Goal: Task Accomplishment & Management: Manage account settings

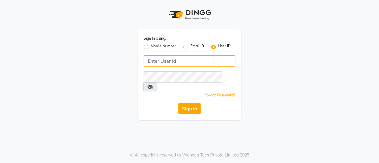
click at [183, 58] on input "Username" at bounding box center [190, 60] width 92 height 11
type input "usa"
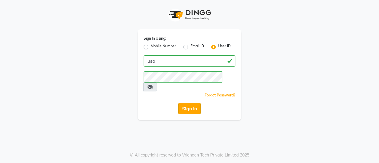
click at [186, 103] on button "Sign In" at bounding box center [189, 108] width 23 height 11
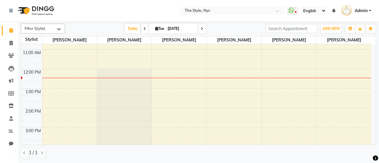
scroll to position [33, 0]
click at [55, 82] on div "9:00 AM 10:00 AM 11:00 AM 12:00 PM 1:00 PM 2:00 PM 3:00 PM 4:00 PM 5:00 PM 6:00…" at bounding box center [196, 147] width 351 height 273
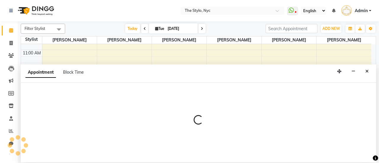
select select "15919"
select select "765"
select select "tentative"
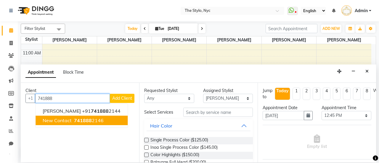
click at [61, 121] on span "New Contact" at bounding box center [57, 121] width 29 height 6
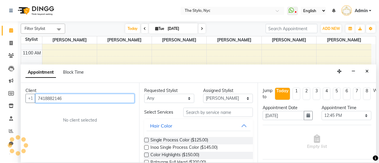
type input "7418882146"
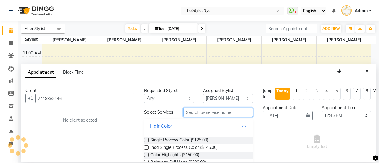
click at [199, 113] on input "text" at bounding box center [218, 112] width 70 height 9
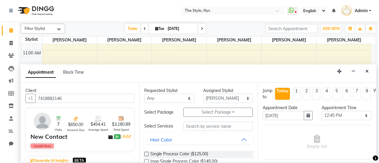
click at [199, 113] on button "Select Package Toggle Dropdown" at bounding box center [218, 112] width 70 height 9
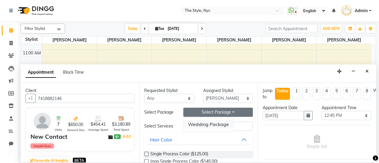
click at [200, 128] on li "Wedding Package" at bounding box center [209, 124] width 50 height 9
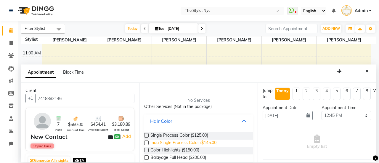
scroll to position [67, 0]
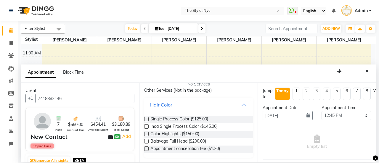
click at [148, 141] on label at bounding box center [146, 141] width 4 height 4
click at [148, 141] on input "checkbox" at bounding box center [146, 142] width 4 height 4
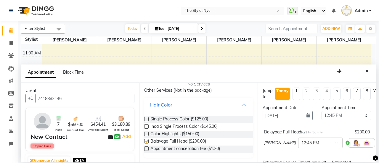
checkbox input "false"
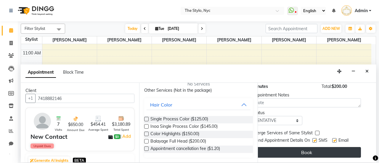
click at [297, 149] on button "Book" at bounding box center [306, 152] width 109 height 11
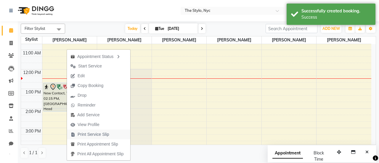
click at [93, 135] on span "Print Service Slip" at bounding box center [94, 135] width 32 height 6
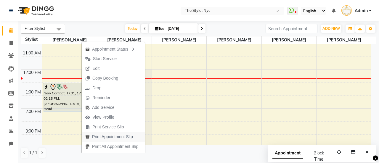
click at [104, 136] on span "Print Appointment Slip" at bounding box center [112, 137] width 41 height 6
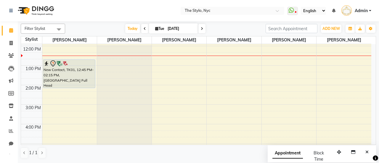
scroll to position [55, 0]
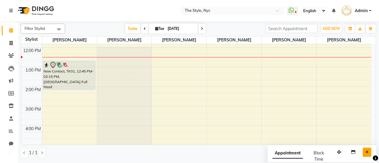
click at [366, 153] on icon "Close" at bounding box center [367, 152] width 3 height 4
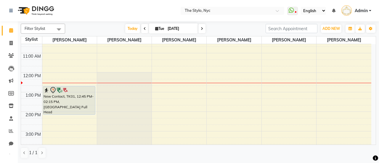
scroll to position [30, 0]
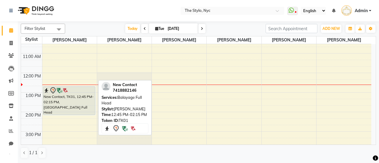
click at [44, 105] on div "New Contact, TK01, 12:45 PM-02:15 PM, [GEOGRAPHIC_DATA] Full Head" at bounding box center [69, 101] width 52 height 28
select select "7"
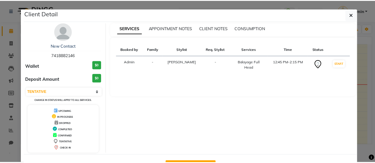
scroll to position [21, 0]
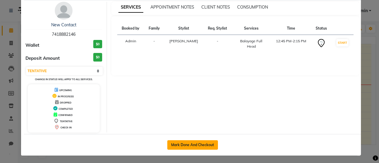
click at [191, 145] on button "Mark Done And Checkout" at bounding box center [192, 144] width 51 height 9
select select "service"
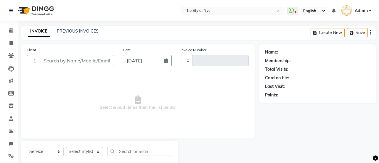
type input "0052"
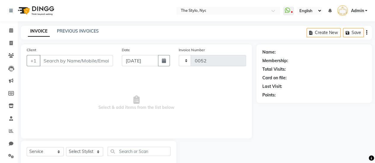
select select "3501"
type input "7418882146"
select select "15919"
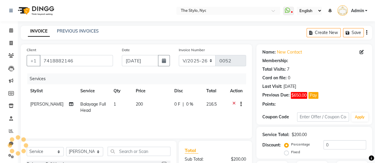
select select "1: Object"
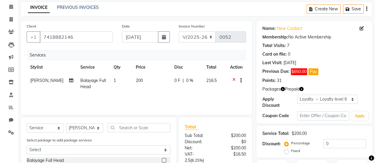
scroll to position [24, 0]
click at [284, 89] on icon "button" at bounding box center [283, 89] width 4 height 4
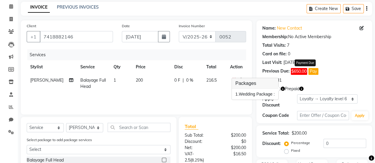
scroll to position [86, 0]
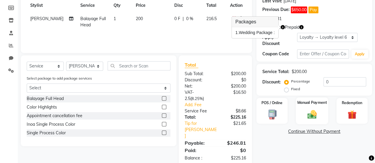
click at [311, 118] on img at bounding box center [311, 114] width 15 height 11
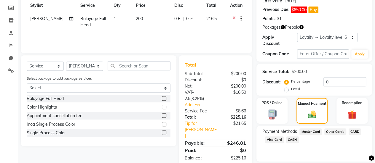
click at [290, 139] on span "CASH" at bounding box center [292, 140] width 13 height 7
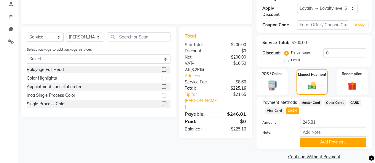
scroll to position [119, 0]
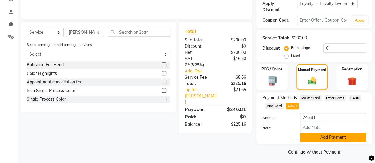
click at [310, 138] on button "Add Payment" at bounding box center [333, 137] width 66 height 9
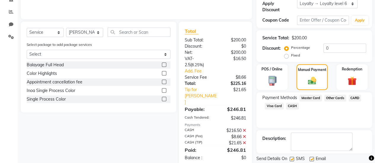
click at [310, 138] on textarea at bounding box center [322, 142] width 62 height 18
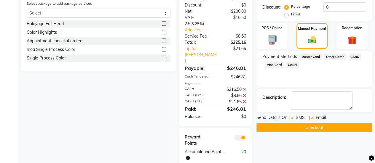
click at [311, 126] on button "Checkout" at bounding box center [314, 127] width 116 height 9
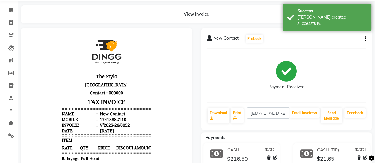
scroll to position [17, 0]
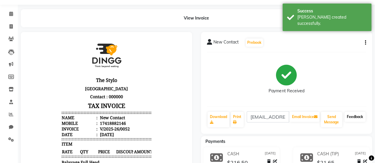
click at [353, 116] on link "Feedback" at bounding box center [354, 117] width 21 height 10
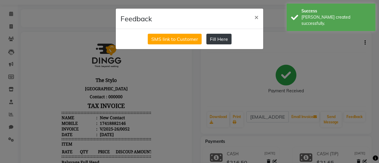
click at [216, 37] on button "Fill Here" at bounding box center [219, 39] width 25 height 11
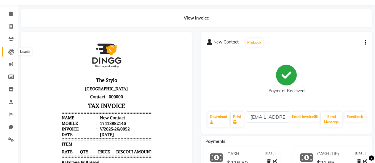
click at [12, 52] on icon at bounding box center [11, 52] width 6 height 6
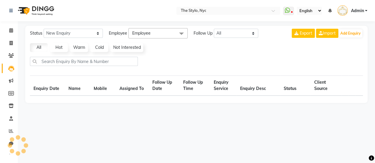
select select "10"
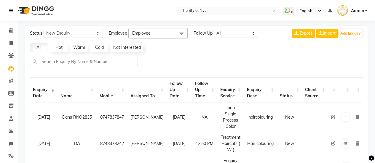
click at [11, 9] on icon at bounding box center [11, 11] width 4 height 4
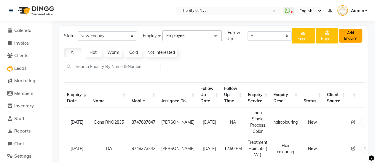
click at [346, 38] on button "Add Enquiry" at bounding box center [350, 36] width 23 height 14
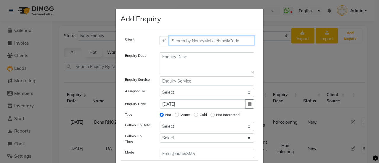
click at [179, 41] on input "text" at bounding box center [212, 40] width 86 height 9
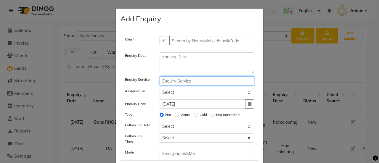
click at [177, 79] on input "text" at bounding box center [207, 80] width 95 height 9
type input "w"
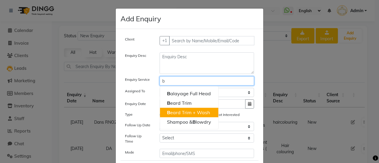
click at [177, 108] on button "B eard Trim + Wash" at bounding box center [189, 112] width 58 height 9
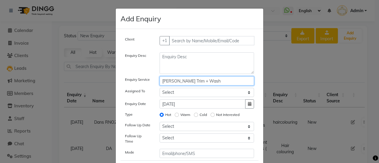
type input "[PERSON_NAME] Trim + Wash"
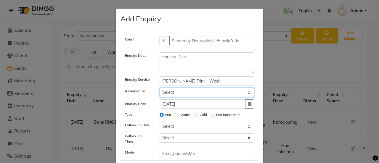
click at [177, 93] on select "Select [PERSON_NAME] [PERSON_NAME] [PERSON_NAME] [PERSON_NAME]" at bounding box center [207, 92] width 95 height 9
select select "15919"
click at [160, 88] on select "Select [PERSON_NAME] [PERSON_NAME] [PERSON_NAME] [PERSON_NAME]" at bounding box center [207, 92] width 95 height 9
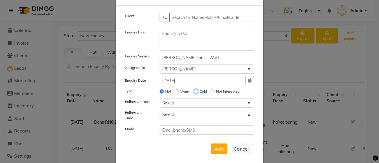
click at [194, 92] on input "Cold" at bounding box center [196, 91] width 4 height 4
radio input "true"
radio input "false"
click at [175, 92] on input "Warm" at bounding box center [177, 91] width 4 height 4
radio input "true"
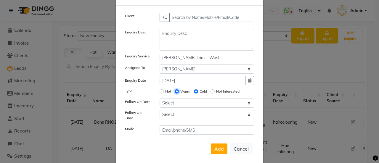
radio input "false"
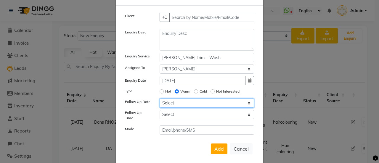
click at [175, 103] on select "Select [DATE] [DATE] [DATE] ([DATE]) [DATE] ([DATE]) [DATE] ([DATE]) [DATE] ([D…" at bounding box center [207, 103] width 95 height 9
select select "[DATE]"
click at [160, 99] on select "Select [DATE] [DATE] [DATE] ([DATE]) [DATE] ([DATE]) [DATE] ([DATE]) [DATE] ([D…" at bounding box center [207, 103] width 95 height 9
click at [171, 119] on div "Client +1 Enquiry Desc Enquiry Service [PERSON_NAME] Trim + Wash Assigned To Se…" at bounding box center [190, 74] width 138 height 122
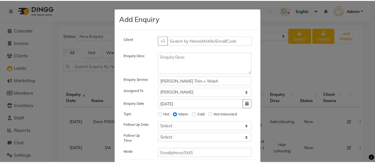
scroll to position [29, 0]
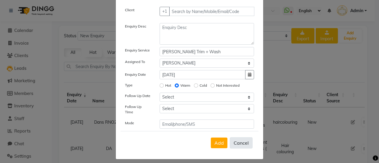
click at [245, 140] on button "Cancel" at bounding box center [241, 142] width 23 height 11
select select
radio input "false"
select select
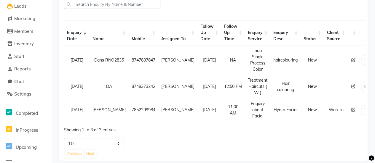
scroll to position [63, 0]
click at [28, 68] on span "Reports" at bounding box center [22, 69] width 16 height 6
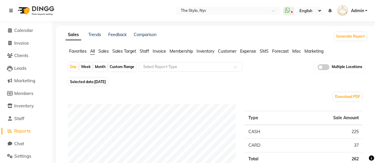
click at [10, 9] on icon at bounding box center [11, 11] width 4 height 4
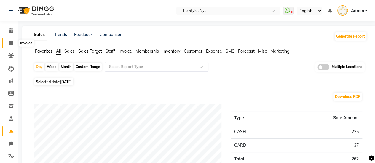
click at [11, 45] on span at bounding box center [11, 43] width 10 height 7
select select "service"
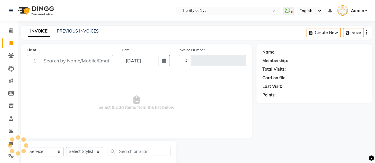
scroll to position [15, 0]
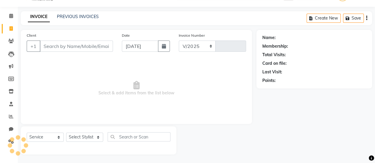
select select "3501"
type input "0053"
click at [10, 17] on icon at bounding box center [11, 16] width 4 height 4
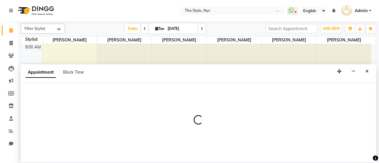
select select "15919"
select select "tentative"
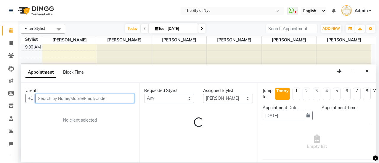
select select "645"
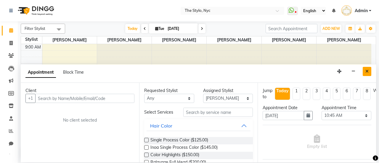
click at [366, 73] on icon "Close" at bounding box center [367, 71] width 3 height 4
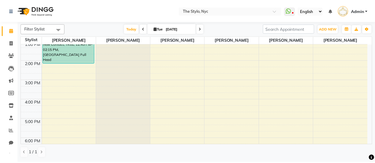
scroll to position [63, 0]
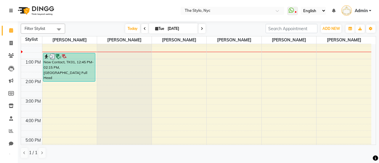
click at [10, 8] on link at bounding box center [12, 10] width 6 height 17
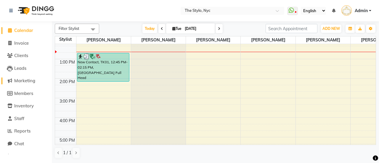
click at [22, 81] on span "Marketing" at bounding box center [24, 81] width 21 height 6
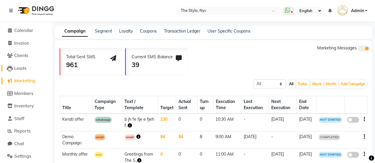
click at [17, 68] on span "Leads" at bounding box center [20, 68] width 12 height 6
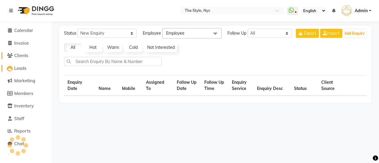
select select "10"
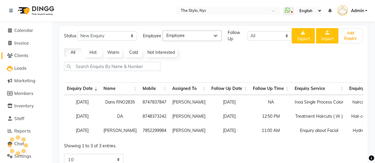
click at [20, 54] on span "Clients" at bounding box center [21, 56] width 14 height 6
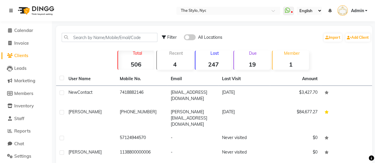
click at [12, 15] on link at bounding box center [12, 10] width 6 height 17
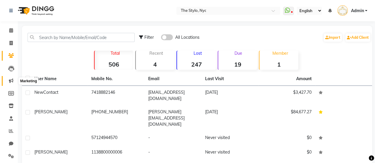
click at [12, 82] on icon at bounding box center [11, 81] width 4 height 4
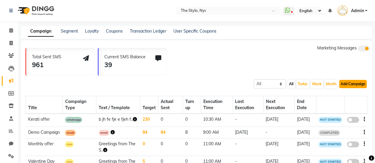
click at [357, 83] on button "Add Campaign" at bounding box center [353, 84] width 28 height 8
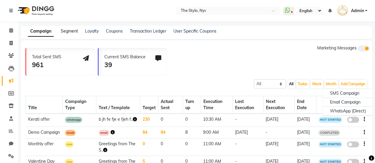
click at [67, 31] on link "Segment" at bounding box center [69, 30] width 17 height 5
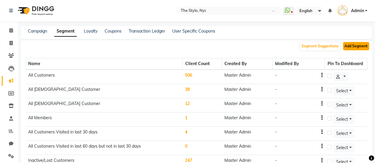
click at [351, 45] on button "Add Segment" at bounding box center [356, 46] width 26 height 8
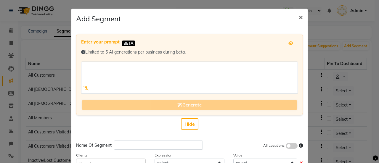
click at [299, 18] on span "×" at bounding box center [301, 16] width 4 height 9
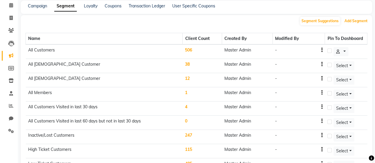
scroll to position [15, 0]
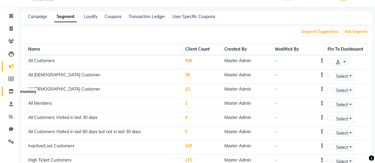
click at [12, 91] on icon at bounding box center [11, 91] width 5 height 4
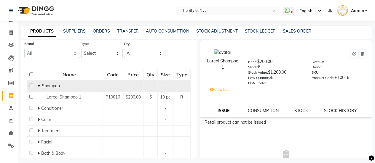
scroll to position [34, 0]
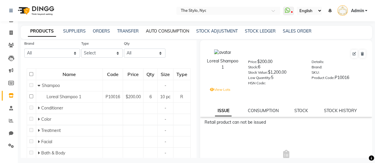
click at [165, 33] on link "AUTO CONSUMPTION" at bounding box center [167, 30] width 43 height 5
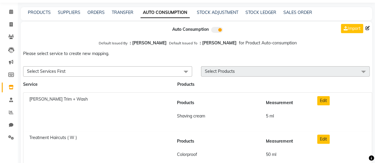
scroll to position [19, 0]
click at [43, 10] on link "PRODUCTS" at bounding box center [39, 11] width 23 height 5
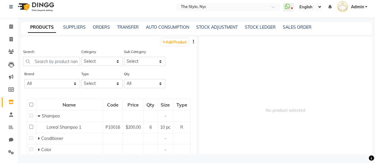
scroll to position [4, 0]
click at [9, 13] on link at bounding box center [12, 7] width 6 height 17
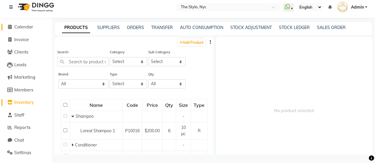
click at [17, 30] on link "Calendar" at bounding box center [25, 27] width 49 height 7
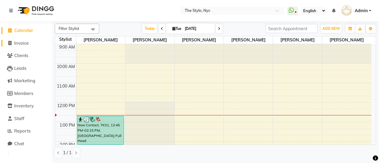
click at [18, 42] on span "Invoice" at bounding box center [21, 43] width 15 height 6
select select "service"
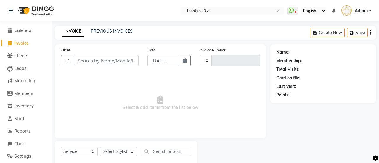
type input "0053"
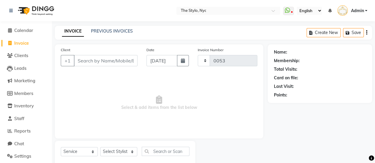
select select "3501"
click at [354, 8] on span "Admin" at bounding box center [357, 11] width 13 height 6
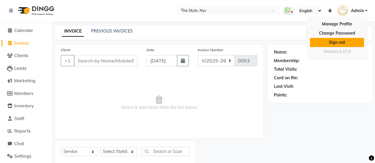
click at [343, 45] on link "Sign out" at bounding box center [337, 42] width 54 height 9
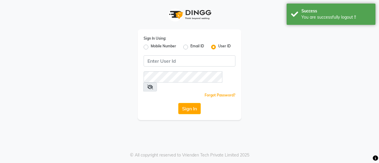
click at [148, 51] on div "Sign In Using: Mobile Number Email ID User ID Remember me Forgot Password? Sign…" at bounding box center [190, 74] width 104 height 91
click at [146, 50] on div "Mobile Number" at bounding box center [160, 47] width 33 height 7
click at [191, 47] on label "Email ID" at bounding box center [198, 47] width 14 height 7
click at [191, 47] on input "Email ID" at bounding box center [193, 46] width 4 height 4
radio input "true"
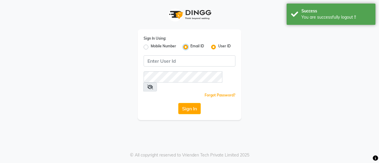
radio input "false"
click at [151, 48] on label "Mobile Number" at bounding box center [163, 47] width 25 height 7
click at [151, 47] on input "Mobile Number" at bounding box center [153, 46] width 4 height 4
radio input "true"
click at [191, 46] on label "Email ID" at bounding box center [198, 47] width 14 height 7
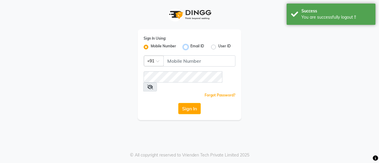
click at [191, 46] on input "Email ID" at bounding box center [193, 46] width 4 height 4
radio input "true"
radio input "false"
